Goal: Task Accomplishment & Management: Complete application form

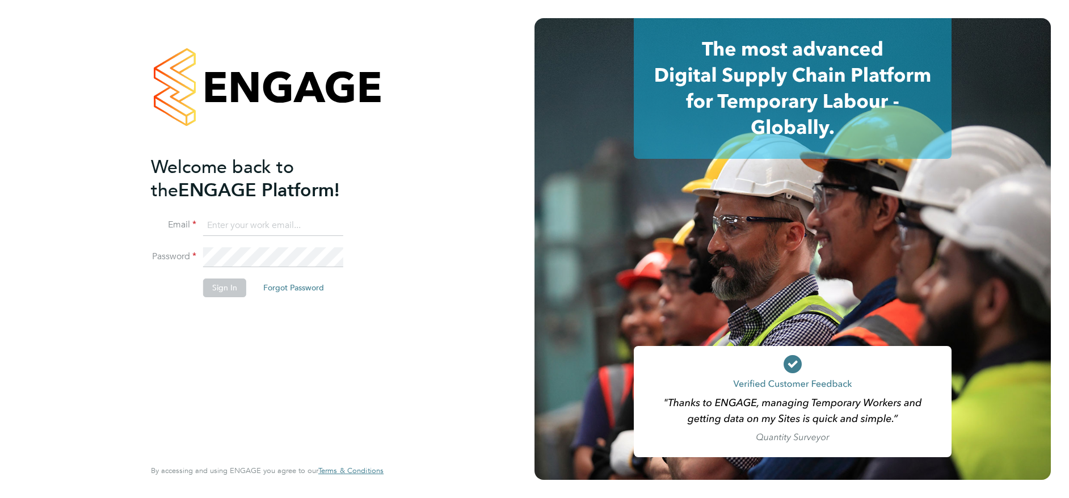
click at [254, 226] on input at bounding box center [273, 226] width 140 height 20
type input "matt_bubb@hotmail.co.uk"
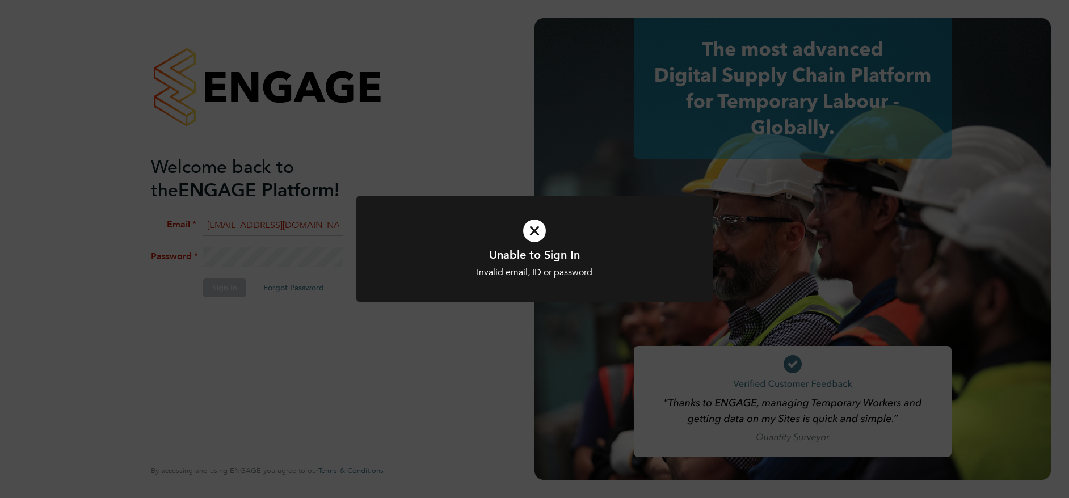
click at [528, 225] on icon at bounding box center [534, 231] width 295 height 44
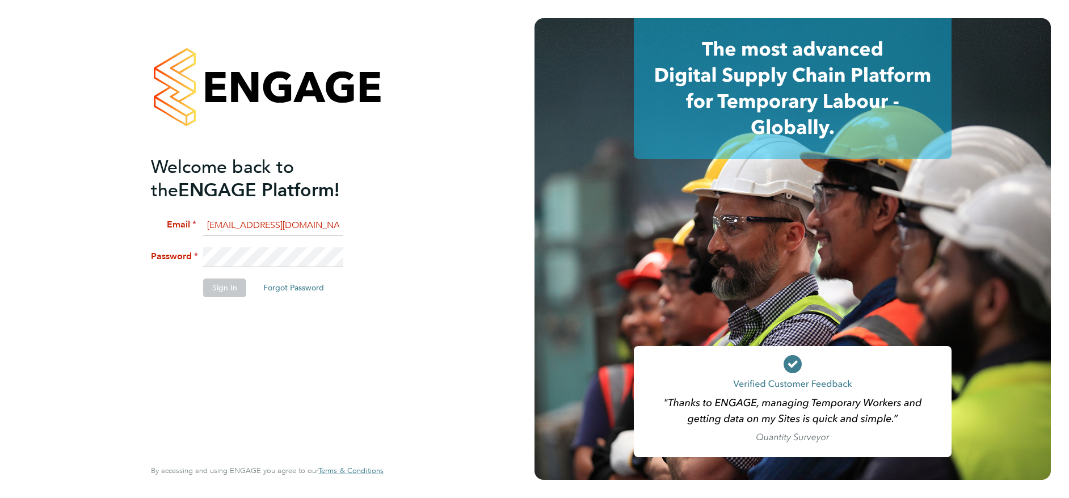
click at [0, 250] on html "Welcome back to the ENGAGE Platform! Email matt_bubb@hotmail.co.uk Password Sig…" at bounding box center [534, 249] width 1069 height 498
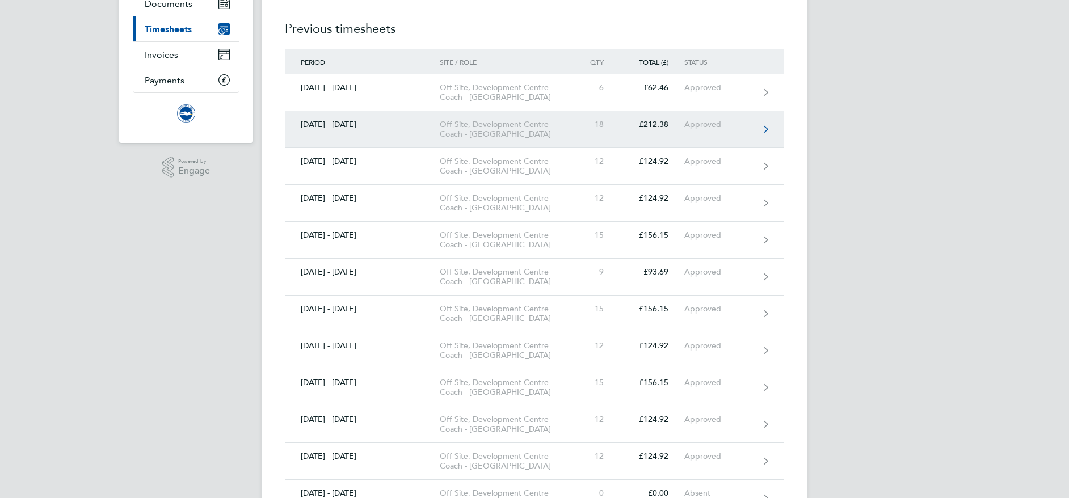
scroll to position [70, 0]
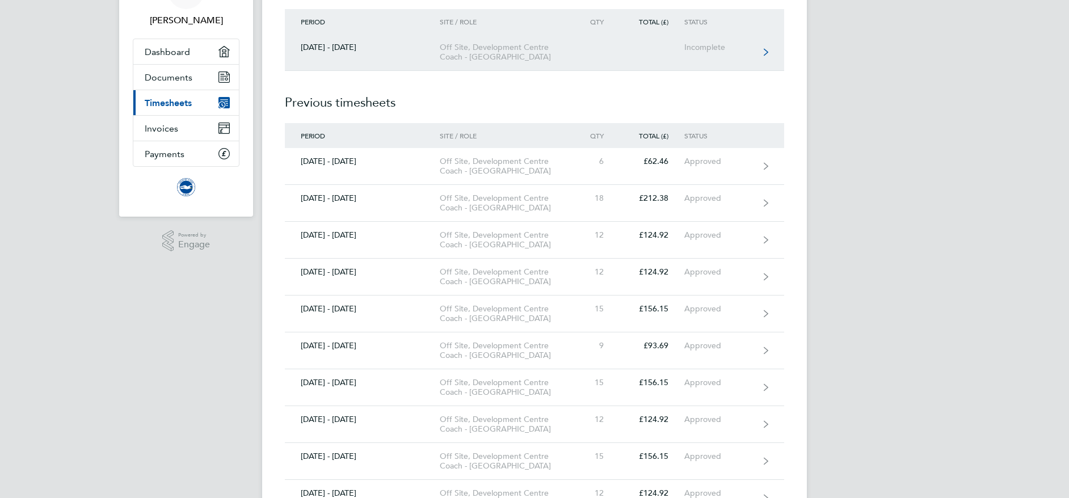
click at [728, 49] on div "Incomplete" at bounding box center [719, 48] width 70 height 10
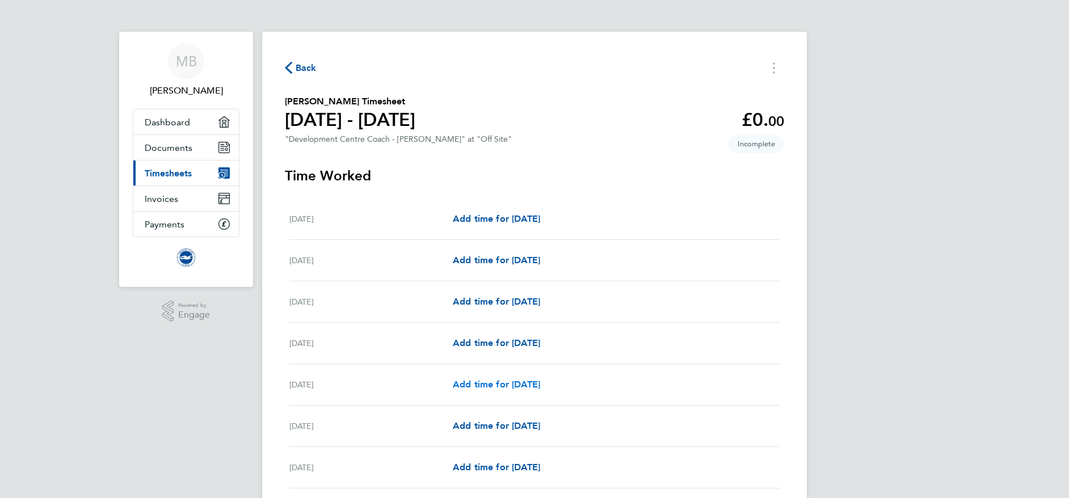
click at [536, 382] on span "Add time for [DATE]" at bounding box center [496, 384] width 87 height 11
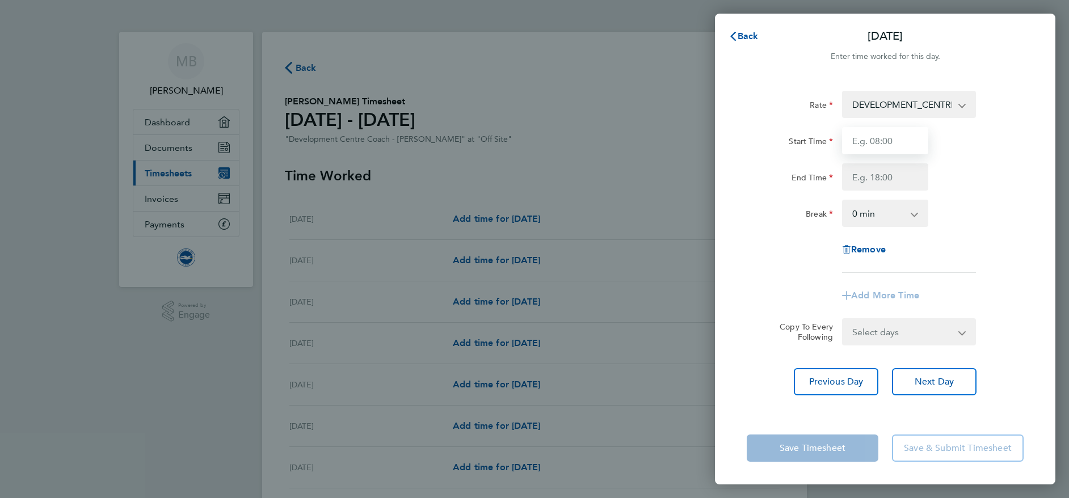
click at [887, 146] on input "Start Time" at bounding box center [885, 140] width 86 height 27
type input "1"
type input "5"
type input "17:00"
click at [894, 176] on input "End Time" at bounding box center [885, 176] width 86 height 27
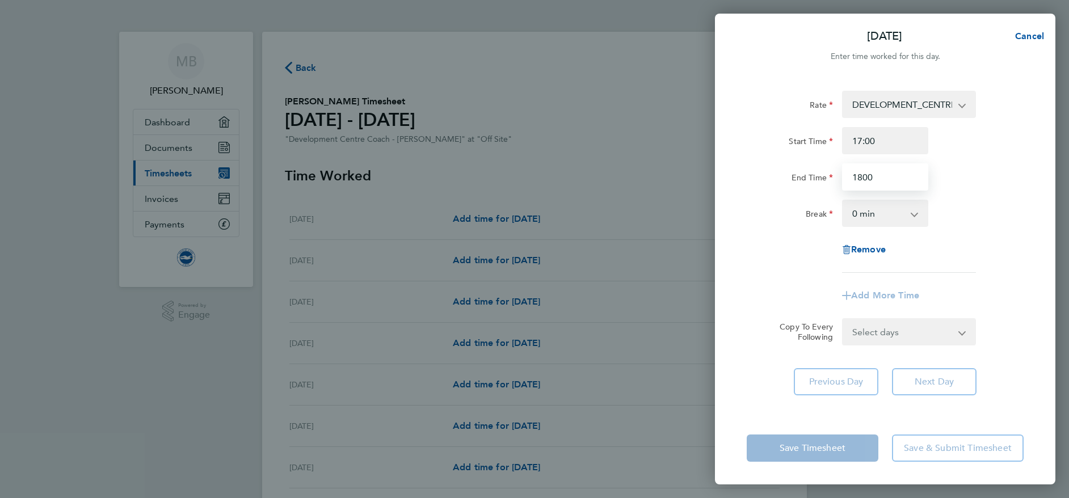
drag, startPoint x: 887, startPoint y: 184, endPoint x: 810, endPoint y: 177, distance: 77.5
click at [810, 177] on div "End Time 1800" at bounding box center [885, 176] width 286 height 27
type input "20:00"
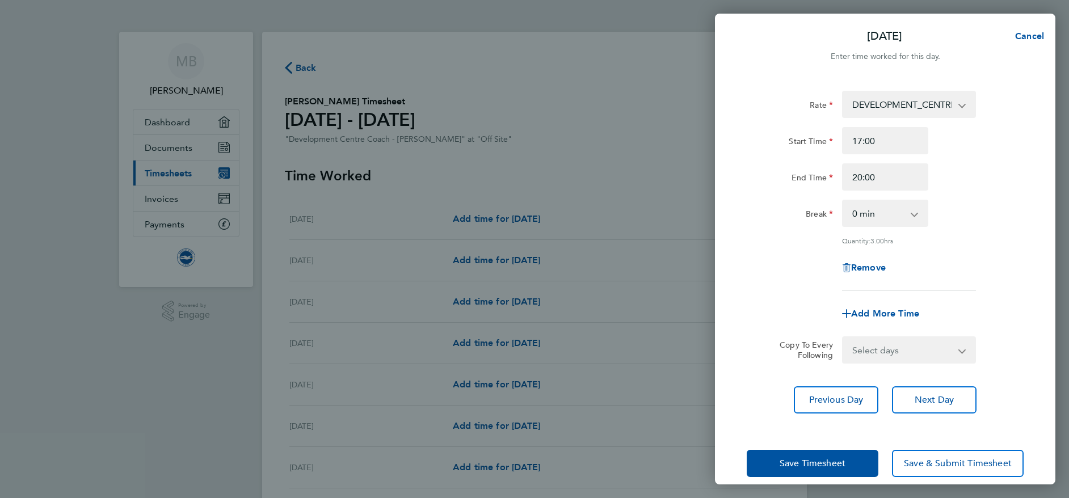
click at [946, 216] on div "Break 0 min 15 min 30 min 45 min 60 min 75 min 90 min" at bounding box center [885, 213] width 286 height 27
click at [889, 313] on span "Add More Time" at bounding box center [885, 313] width 68 height 11
select select "null"
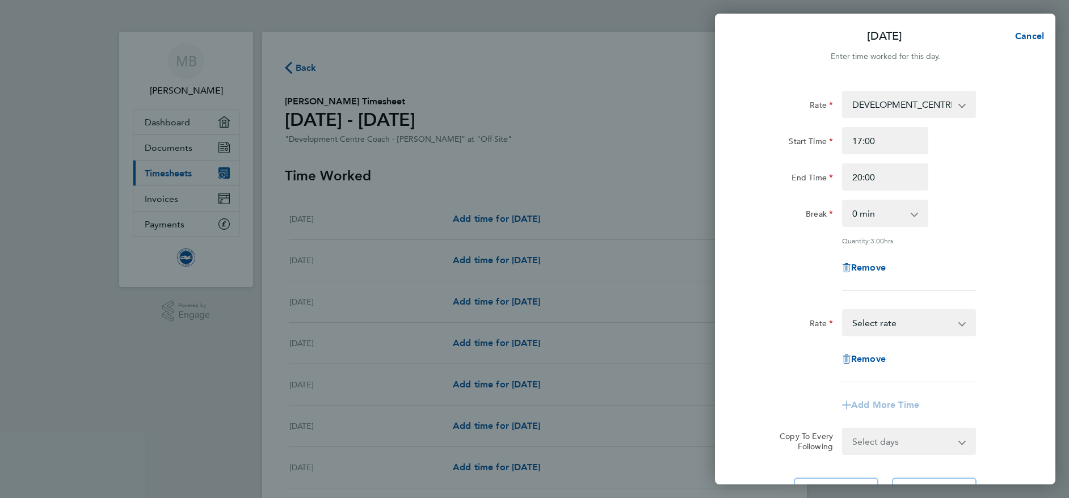
click at [890, 318] on select "TRAVEL_ALLOWANCE_5 - 5.00 DEVELOPMENT_CENTRE_COACH - 14.07 Select rate" at bounding box center [902, 322] width 118 height 25
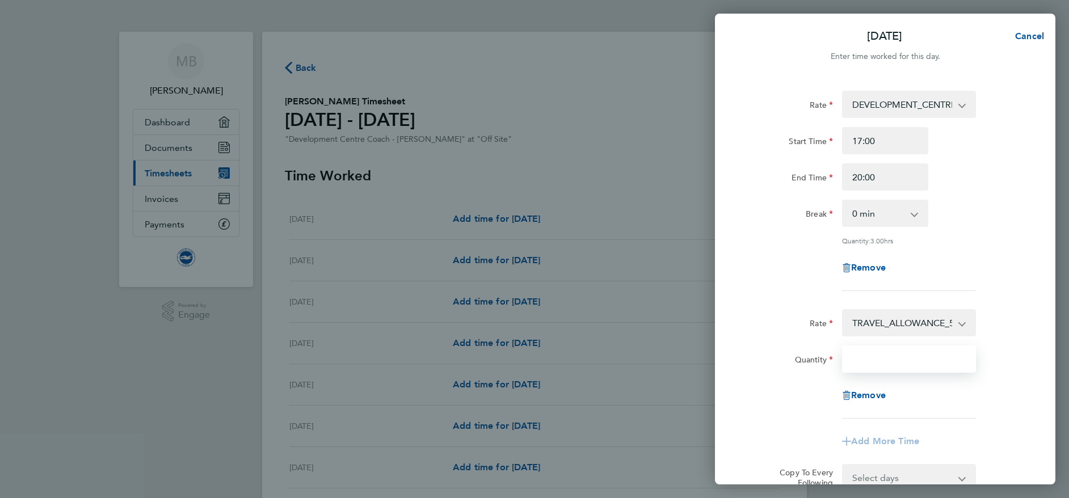
click at [905, 355] on input "Quantity" at bounding box center [909, 359] width 134 height 27
type input "1"
click at [993, 397] on div "Remove" at bounding box center [885, 395] width 286 height 27
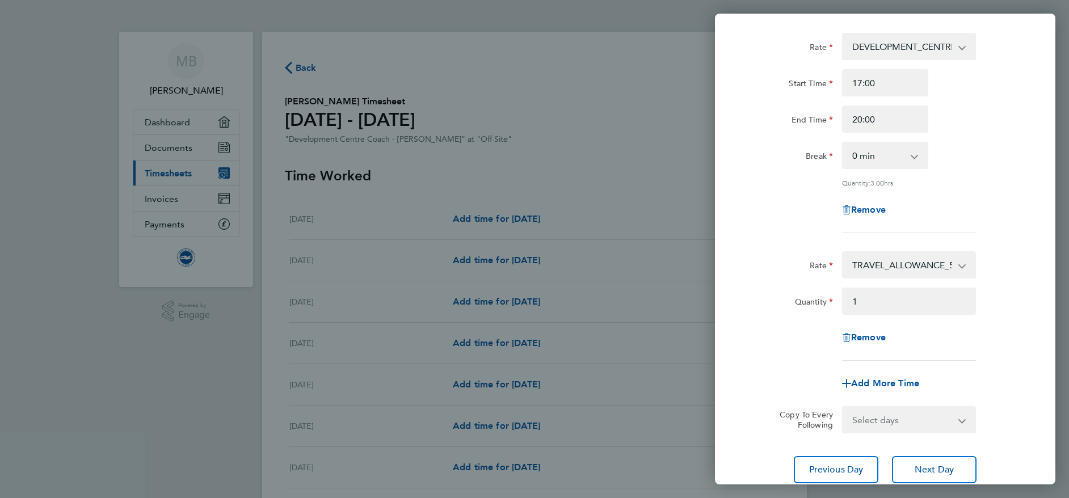
scroll to position [142, 0]
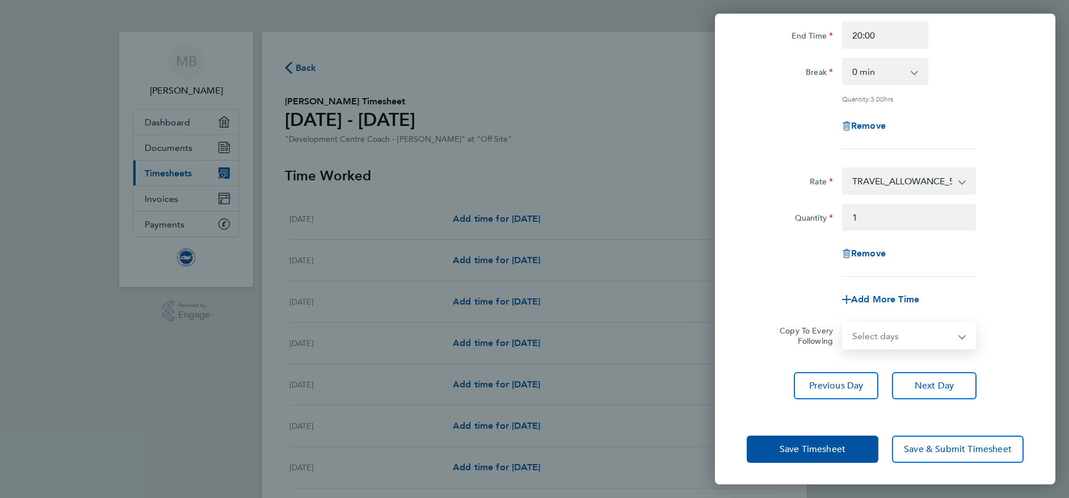
click at [934, 340] on select "Select days Day Weekday (Mon-Fri) Weekend (Sat-Sun) [DATE] [DATE] [DATE] [DATE]…" at bounding box center [902, 335] width 119 height 25
select select "FRI"
click at [843, 323] on select "Select days Day Weekday (Mon-Fri) Weekend (Sat-Sun) [DATE] [DATE] [DATE] [DATE]…" at bounding box center [902, 335] width 119 height 25
select select "[DATE]"
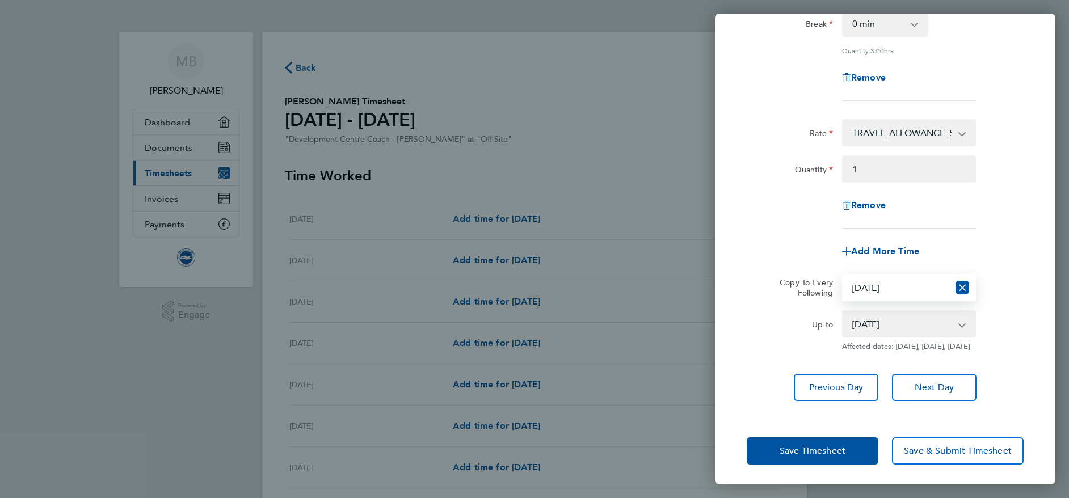
scroll to position [201, 0]
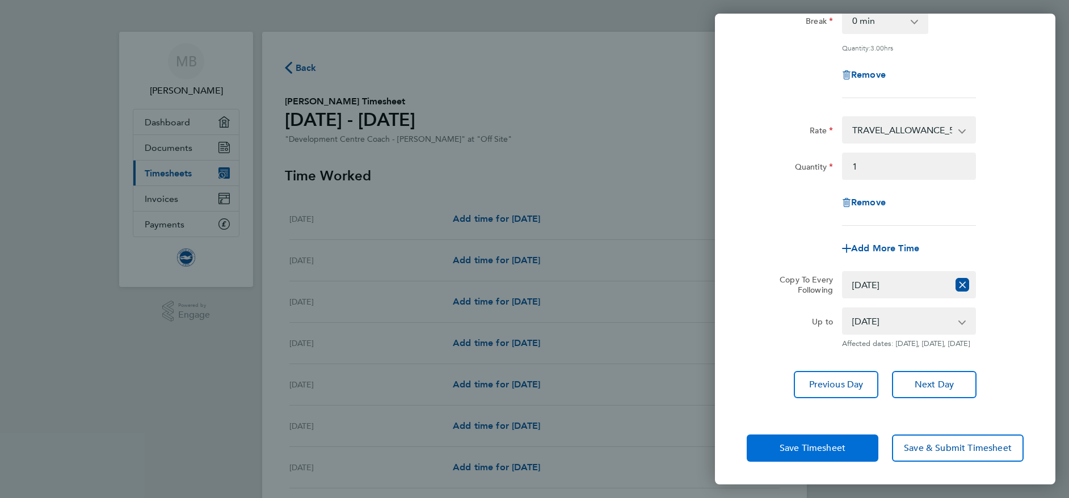
click at [833, 451] on span "Save Timesheet" at bounding box center [813, 448] width 66 height 11
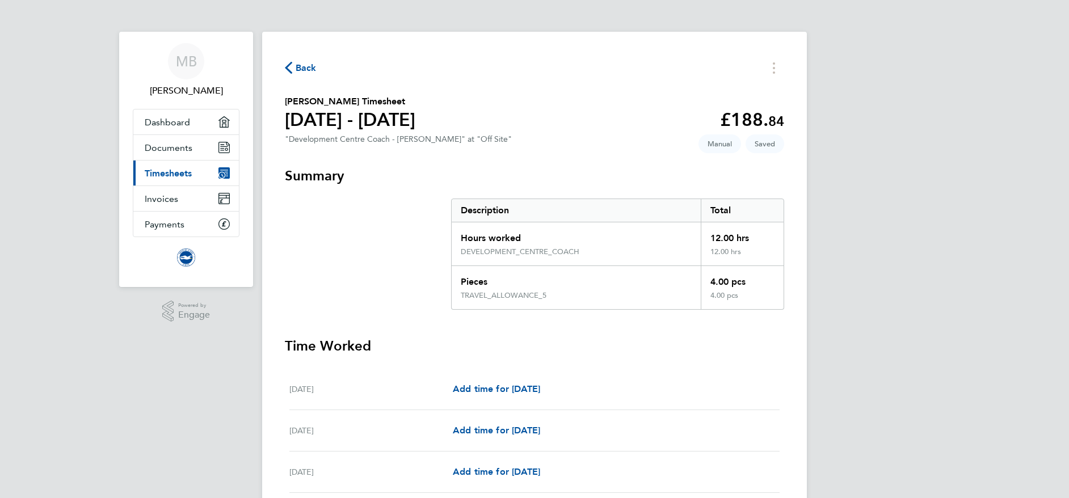
click at [304, 67] on span "Back" at bounding box center [306, 68] width 21 height 14
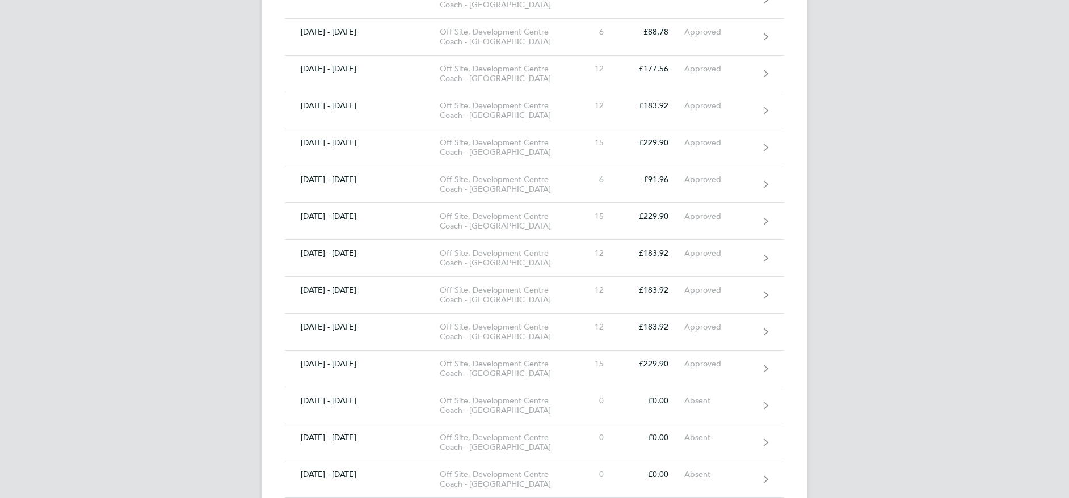
scroll to position [1702, 0]
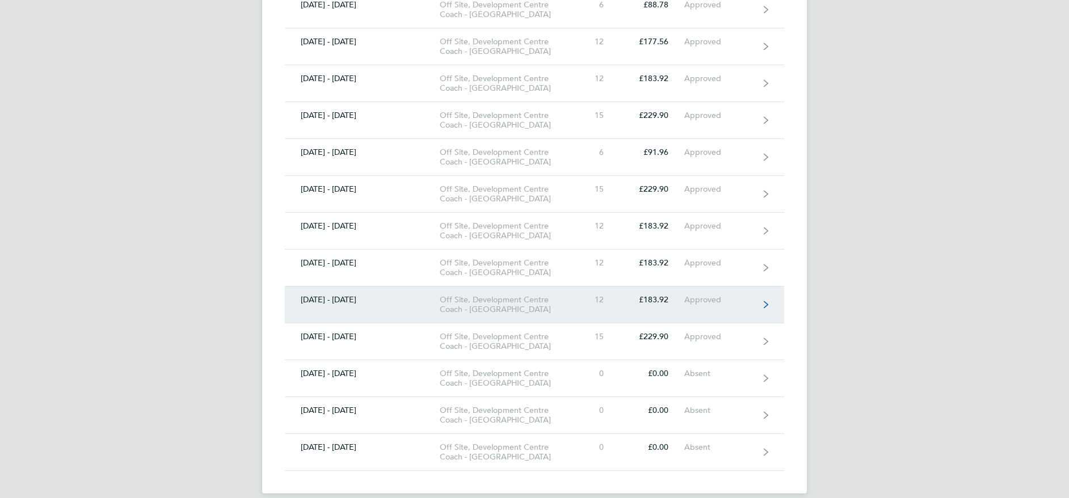
click at [494, 306] on div "Off Site, Development Centre Coach - [GEOGRAPHIC_DATA]" at bounding box center [505, 304] width 130 height 19
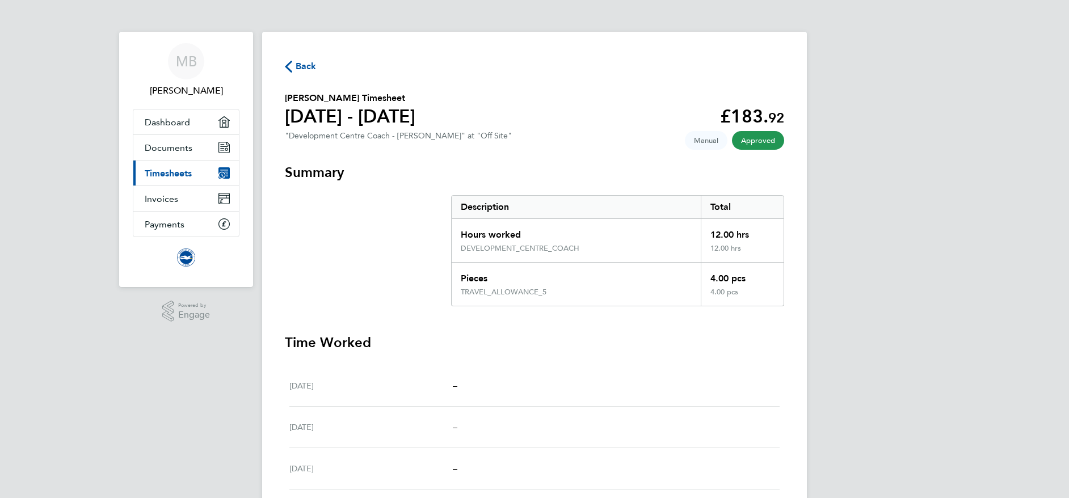
click at [304, 61] on span "Back" at bounding box center [306, 67] width 21 height 14
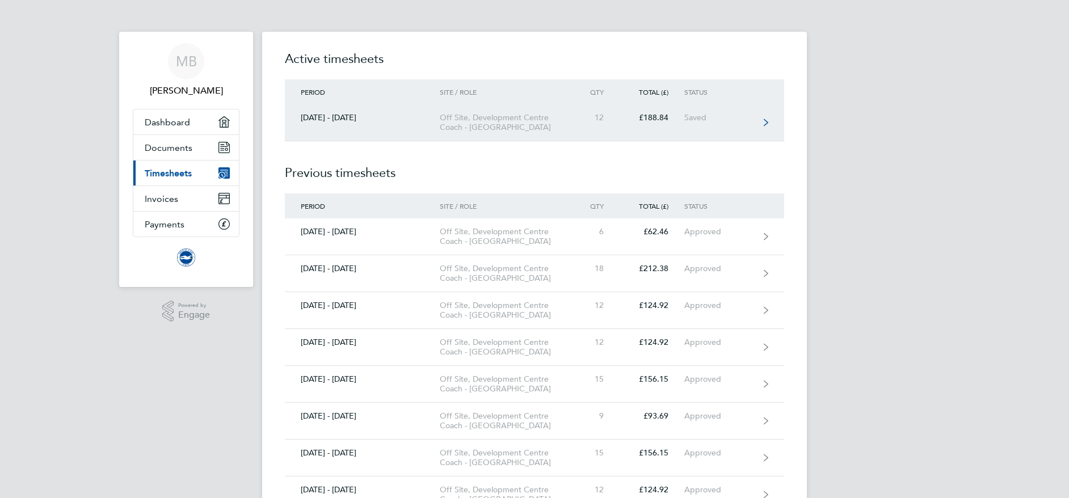
click at [713, 125] on link "[DATE] - [DATE] Off Site, Development Centre Coach - [GEOGRAPHIC_DATA] 12 £188.…" at bounding box center [534, 122] width 499 height 37
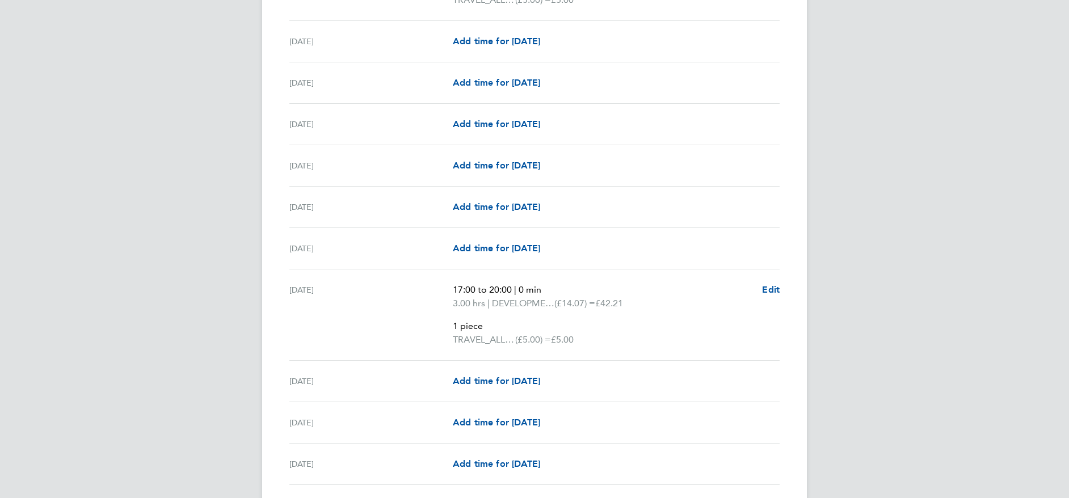
scroll to position [1413, 0]
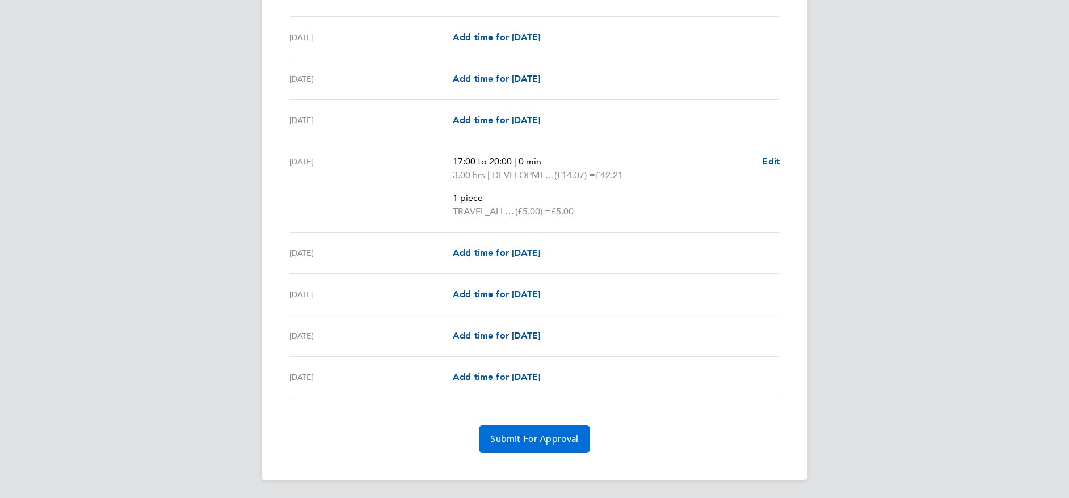
click at [557, 439] on span "Submit For Approval" at bounding box center [534, 438] width 88 height 11
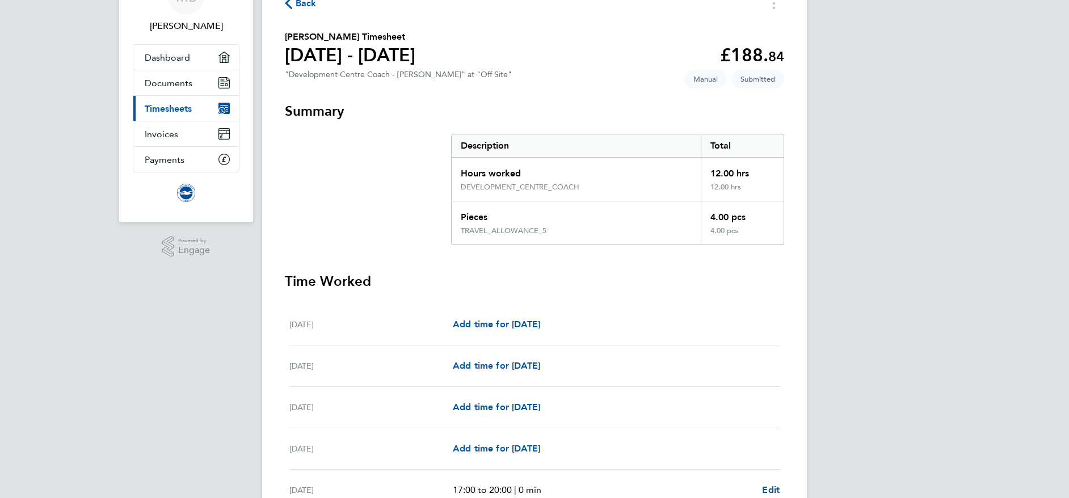
scroll to position [0, 0]
